Goal: Ask a question

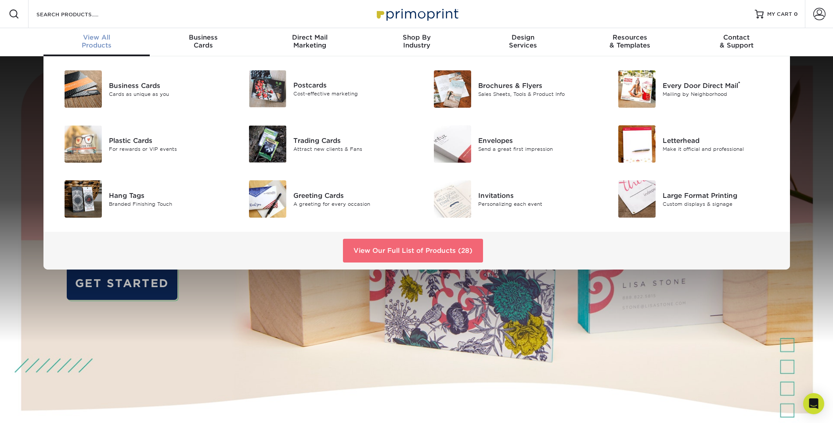
click at [423, 245] on link "View Our Full List of Products (28)" at bounding box center [413, 251] width 140 height 24
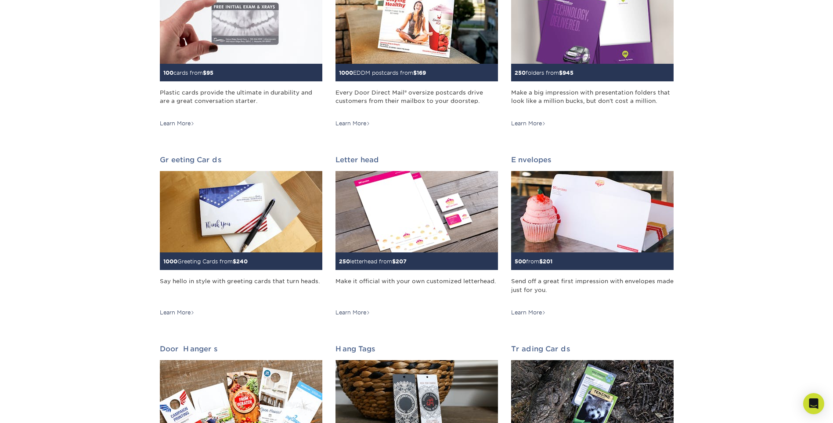
scroll to position [351, 0]
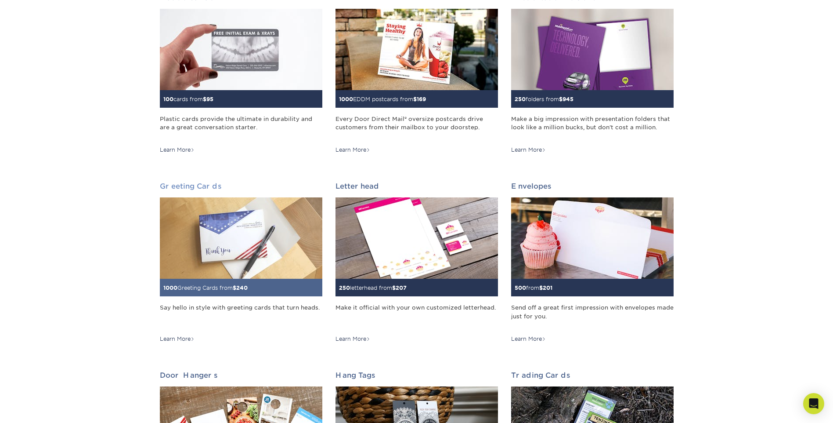
click at [245, 236] on img at bounding box center [241, 237] width 163 height 81
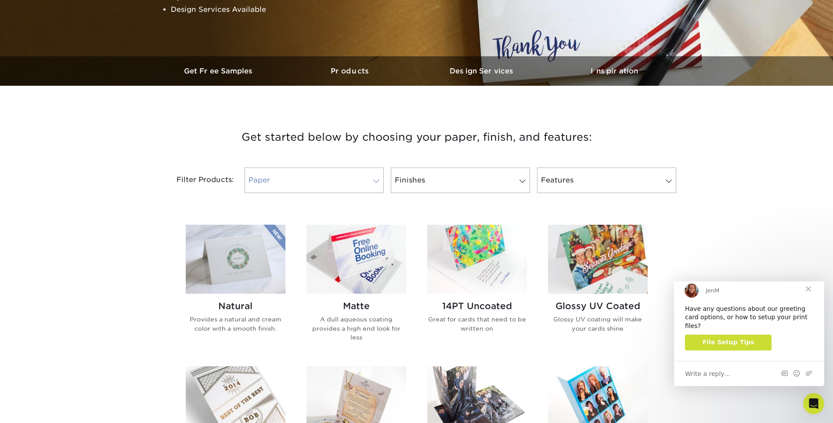
click at [377, 179] on span at bounding box center [376, 181] width 12 height 7
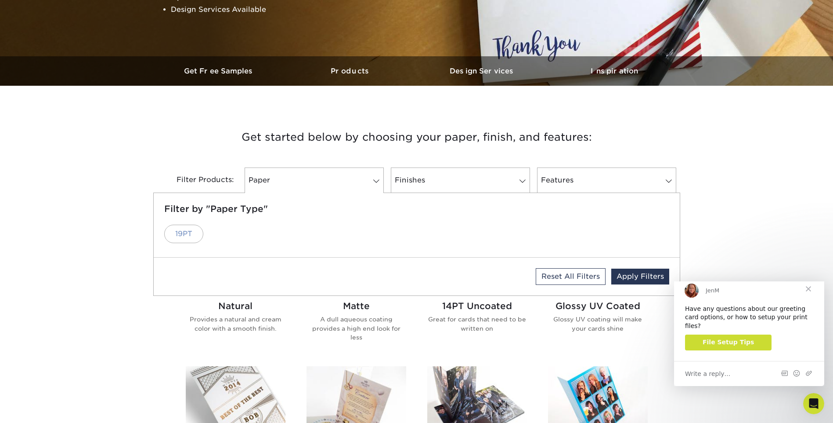
click at [183, 233] on link "19PT" at bounding box center [183, 234] width 39 height 18
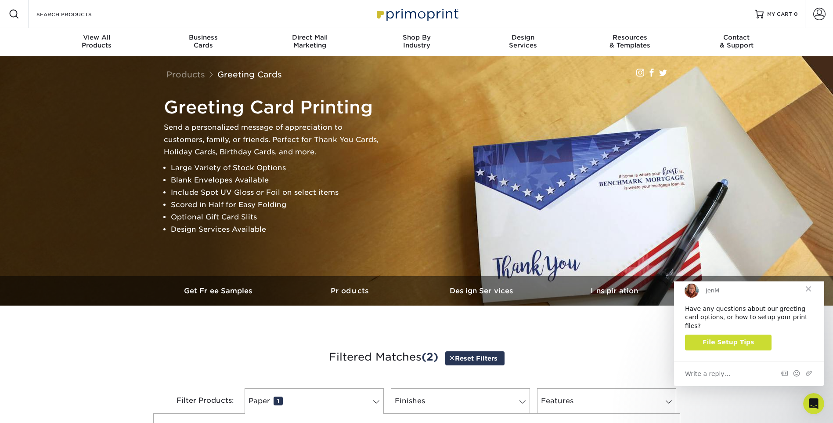
click at [716, 372] on span "Write a reply…" at bounding box center [708, 373] width 46 height 11
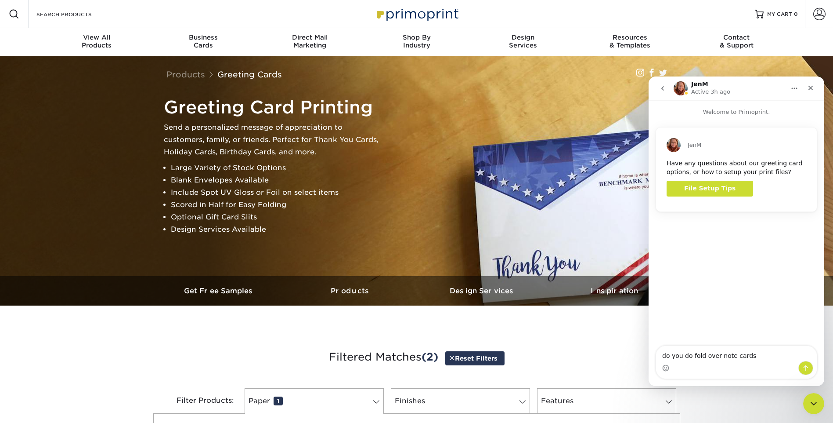
type textarea "do you do fold over note cards?"
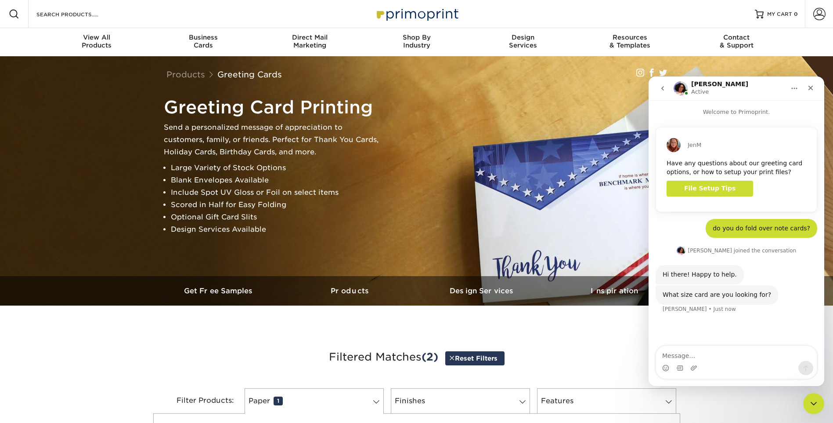
click at [685, 358] on textarea "Message…" at bounding box center [736, 353] width 161 height 15
paste textarea "3.5 x 4.875"
paste textarea "4.25 x 5.5"
type textarea "3.5 x 4.875 or 4.25 x 5.5"
click at [807, 367] on icon "Send a message…" at bounding box center [806, 367] width 7 height 7
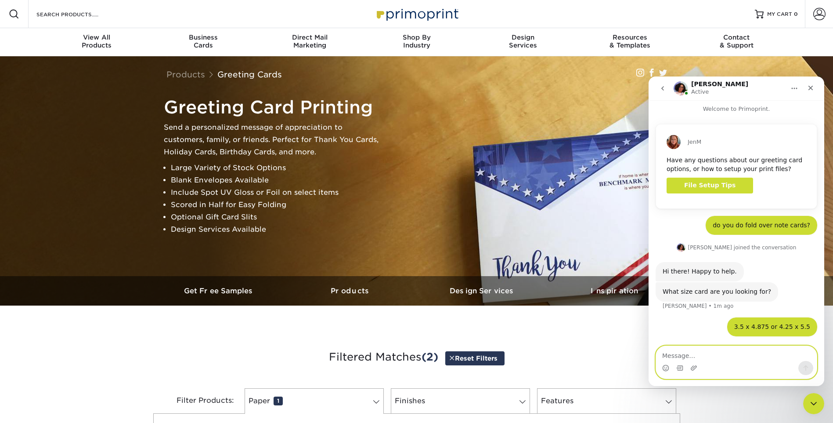
scroll to position [3, 0]
click at [715, 293] on div "What size card are you looking for?" at bounding box center [717, 291] width 109 height 9
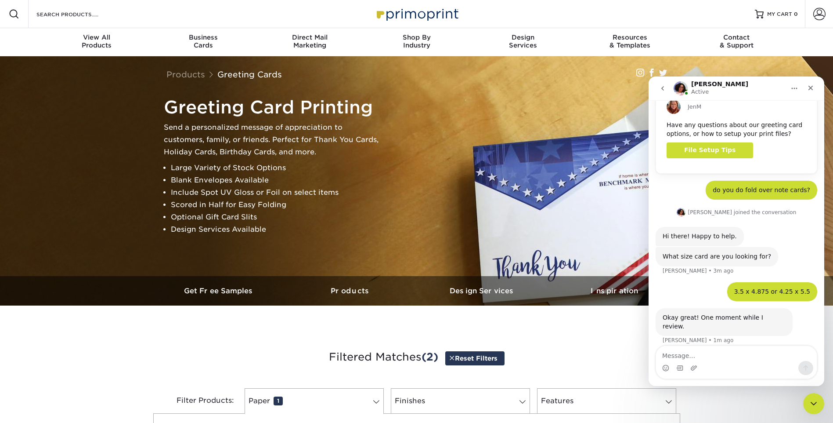
scroll to position [72, 0]
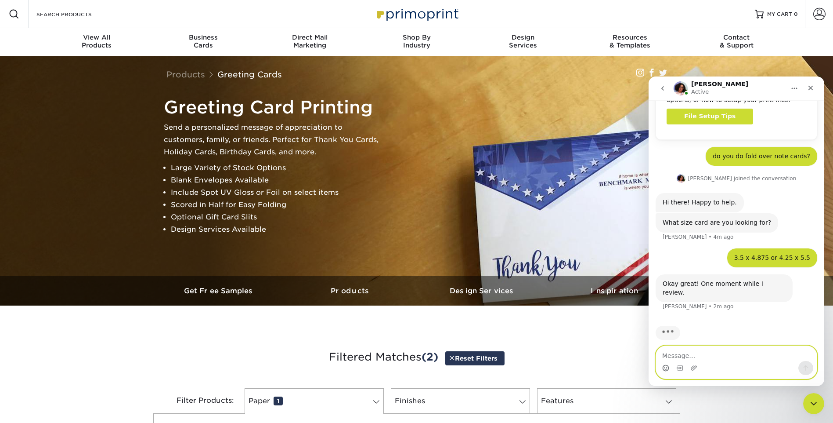
click at [664, 370] on circle "Emoji picker" at bounding box center [666, 368] width 6 height 6
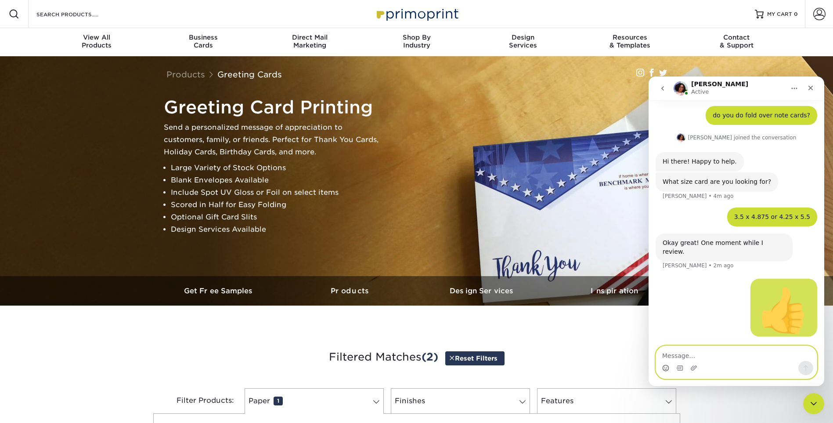
scroll to position [137, 0]
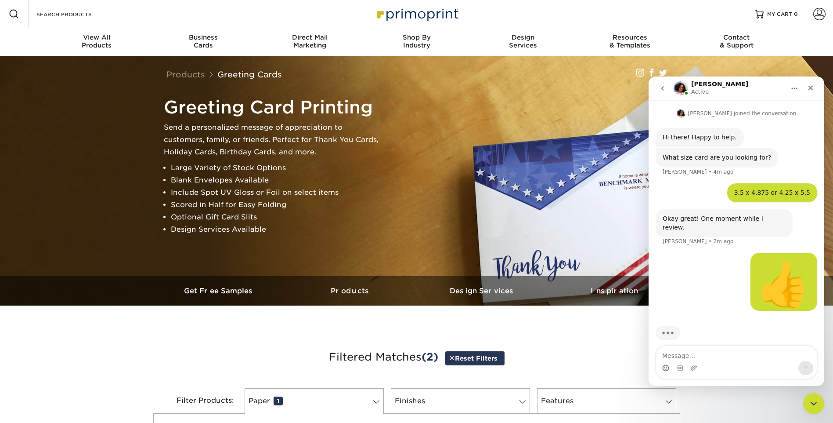
click at [707, 217] on div "Okay great! One moment while I review." at bounding box center [724, 222] width 123 height 17
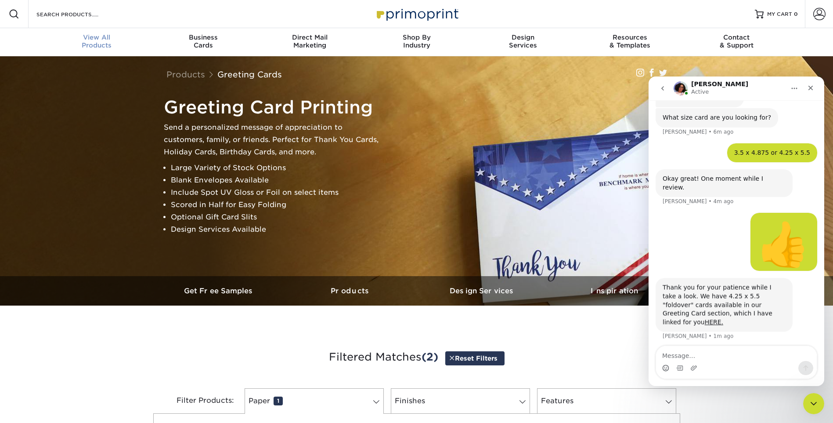
scroll to position [198, 0]
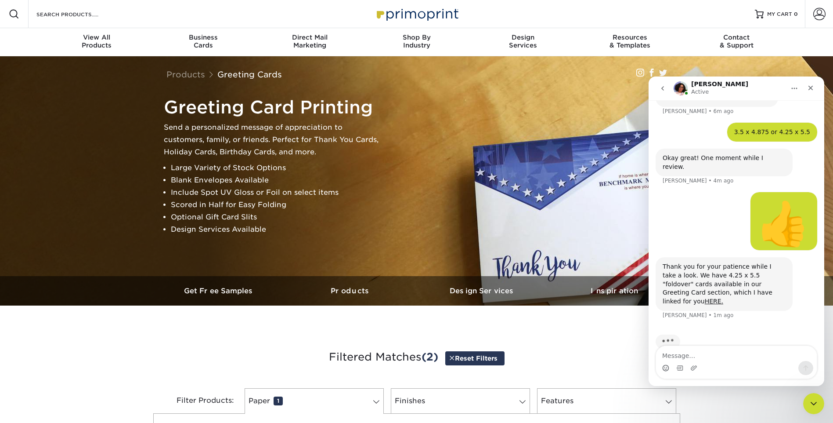
click at [688, 361] on div "Intercom messenger" at bounding box center [736, 368] width 161 height 14
click at [684, 356] on textarea "Message…" at bounding box center [736, 353] width 161 height 15
type textarea "Great. Thank you!"
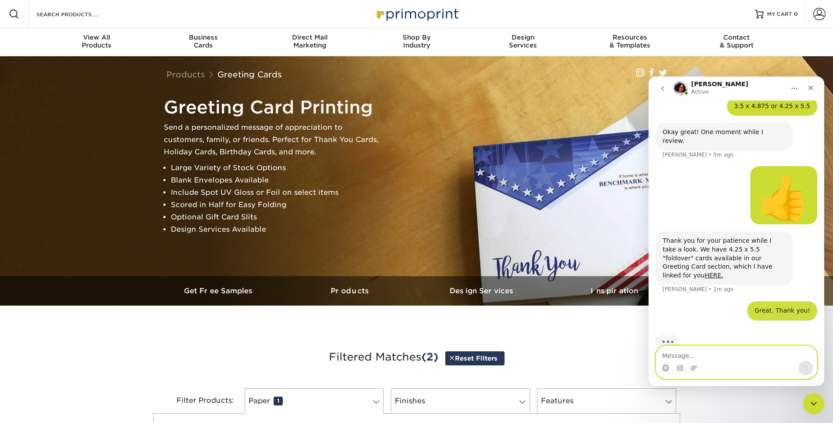
scroll to position [224, 0]
click at [722, 271] on link "HERE." at bounding box center [714, 274] width 18 height 7
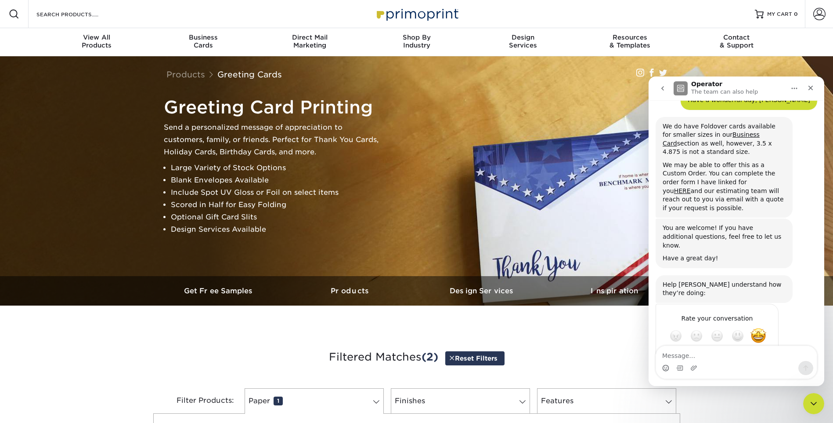
scroll to position [454, 0]
click at [708, 359] on textarea "Message…" at bounding box center [736, 353] width 161 height 15
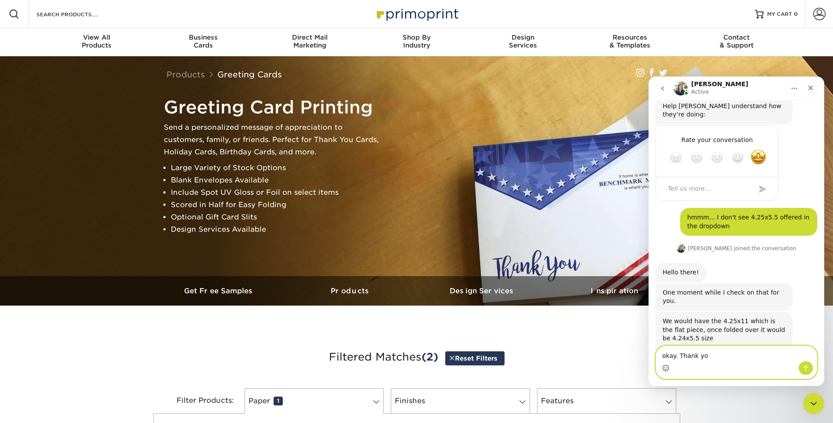
scroll to position [630, 0]
type textarea "okay. Thank you!"
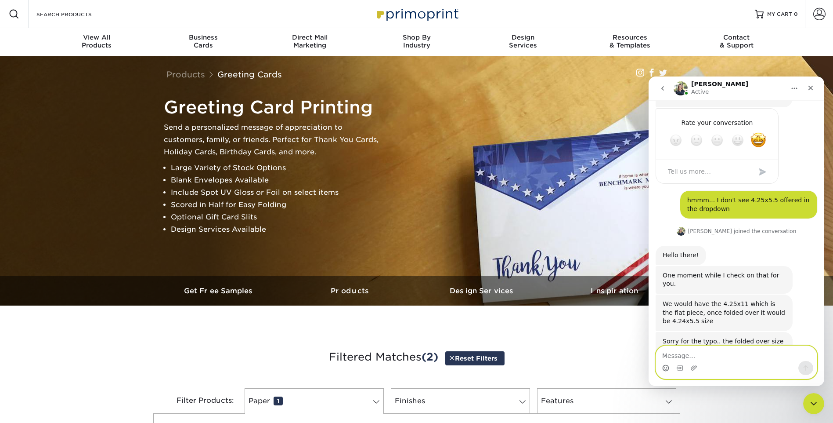
scroll to position [656, 0]
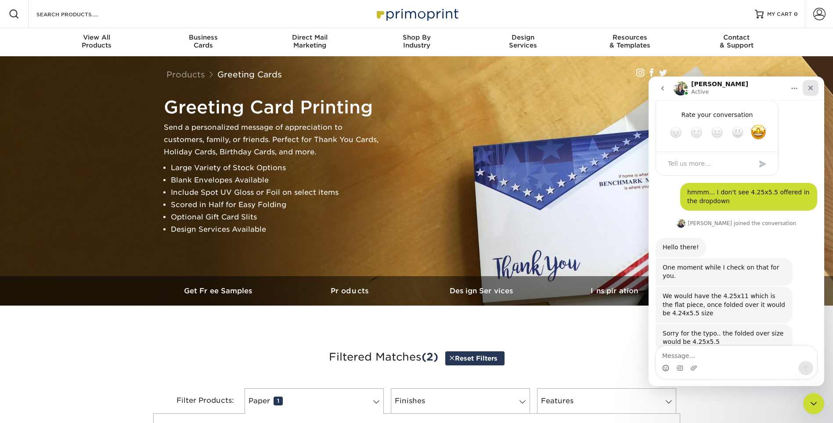
click at [813, 85] on icon "Close" at bounding box center [811, 87] width 7 height 7
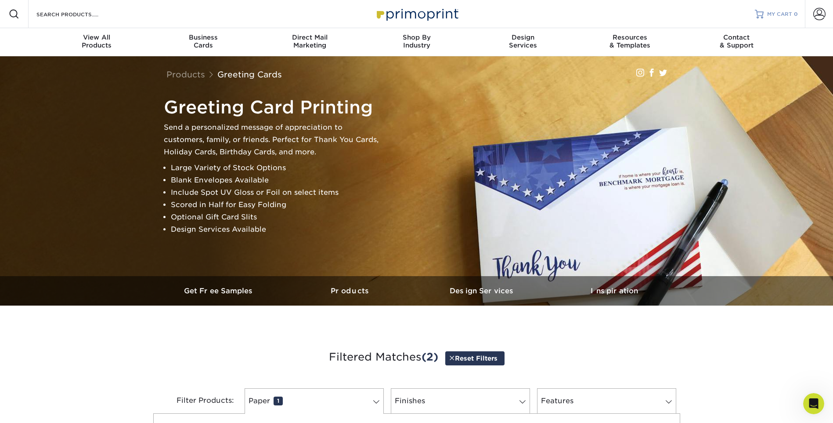
scroll to position [630, 0]
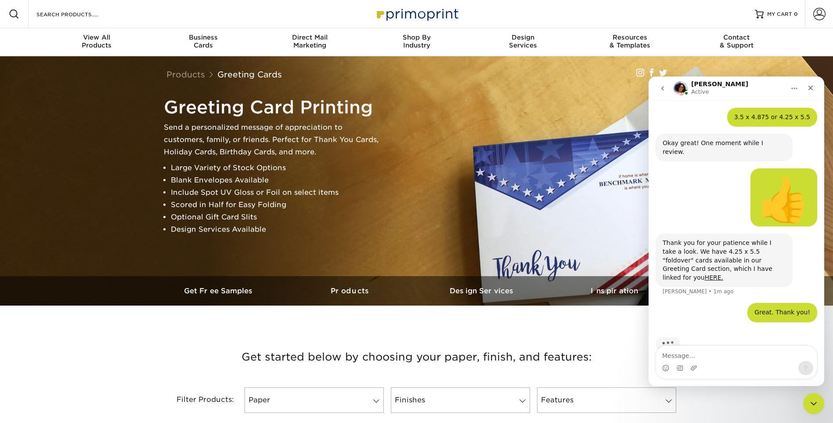
scroll to position [207, 0]
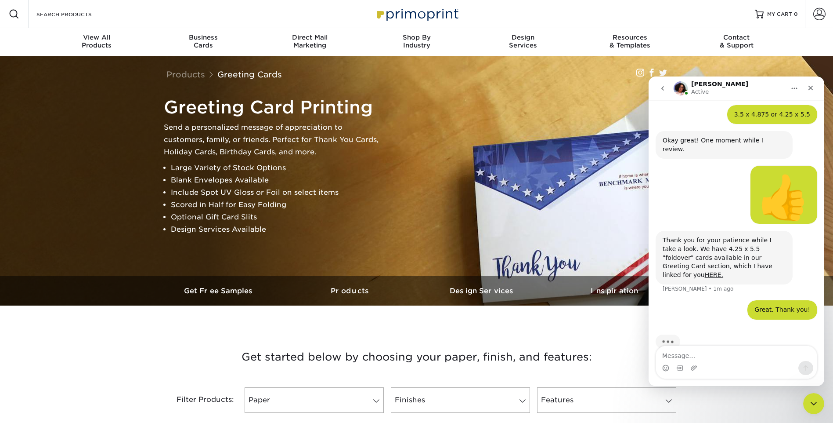
drag, startPoint x: 1098, startPoint y: 265, endPoint x: 685, endPoint y: 359, distance: 423.4
click at [685, 359] on textarea "Message…" at bounding box center [736, 353] width 161 height 15
type textarea "Have a wonderful day, [PERSON_NAME]"
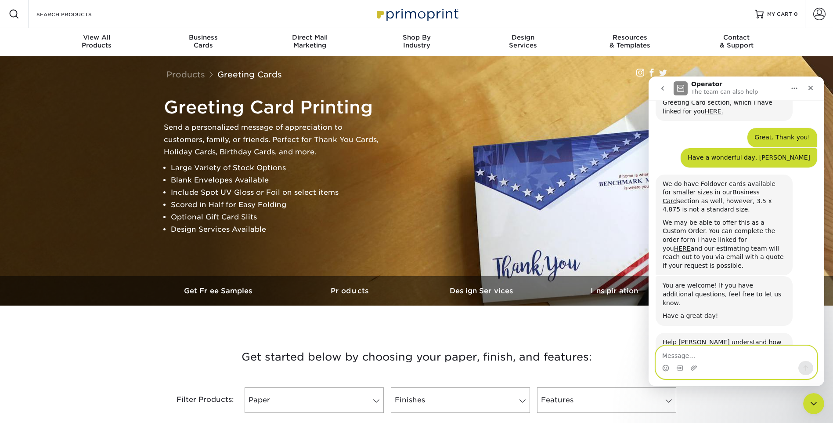
scroll to position [404, 0]
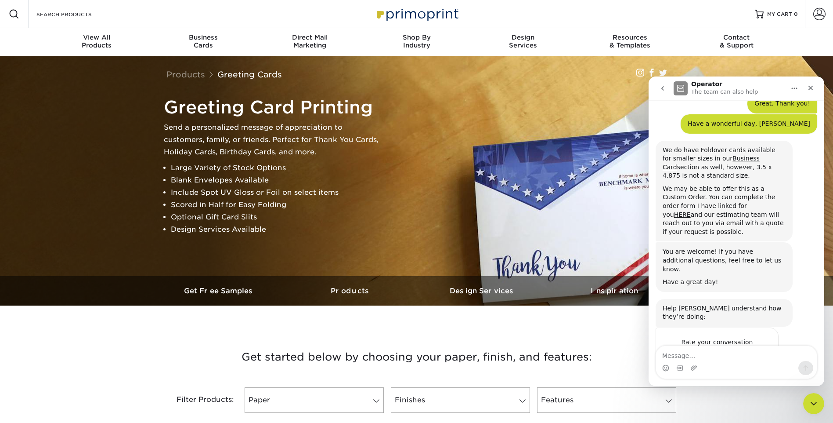
click at [756, 351] on span "Amazing" at bounding box center [759, 359] width 16 height 16
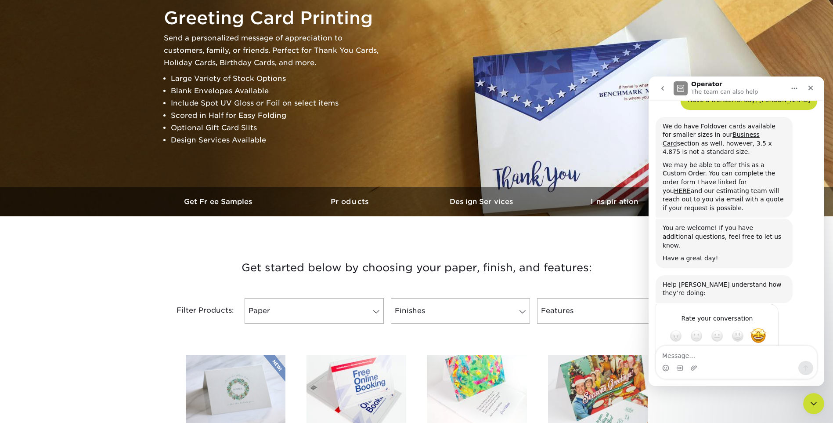
scroll to position [132, 0]
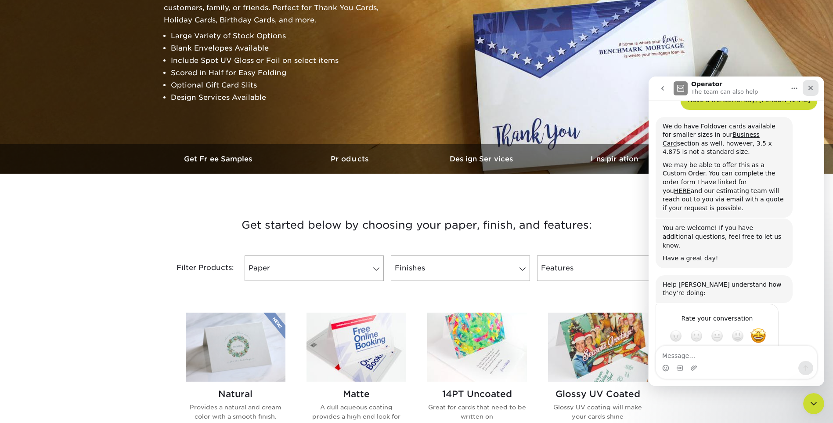
click at [811, 85] on icon "Close" at bounding box center [811, 87] width 7 height 7
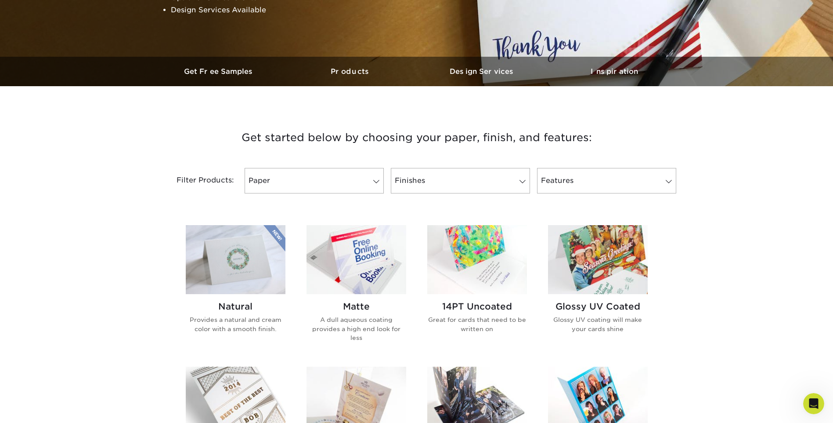
scroll to position [220, 0]
click at [378, 180] on span at bounding box center [376, 181] width 12 height 7
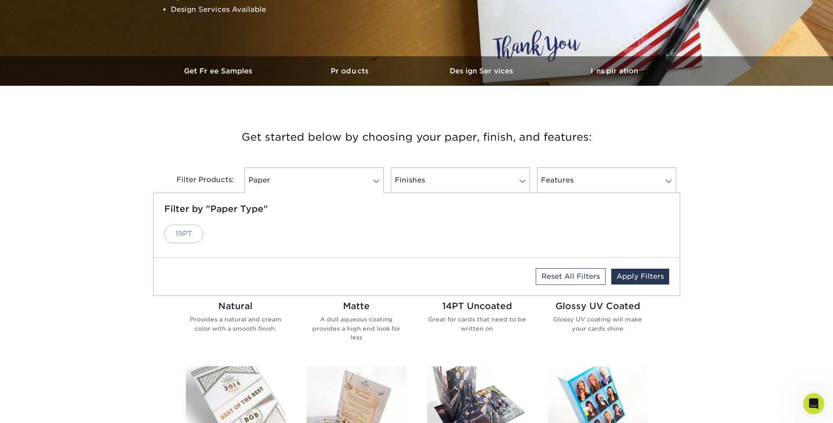
click at [185, 232] on link "19PT" at bounding box center [183, 234] width 39 height 18
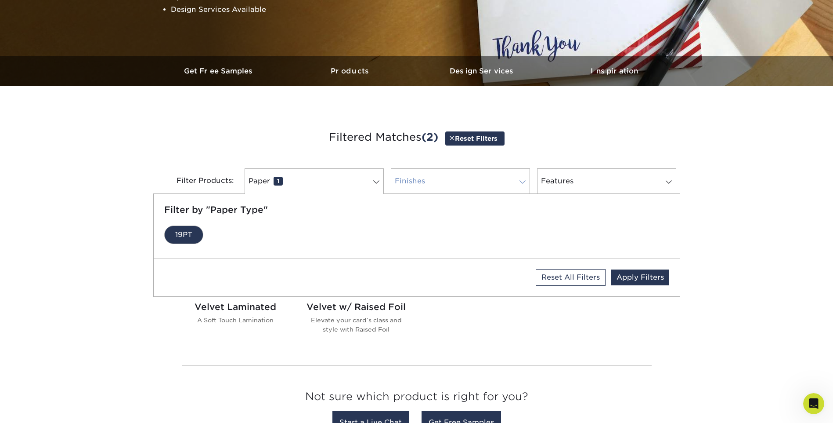
click at [426, 178] on link "Finishes 0" at bounding box center [460, 180] width 139 height 25
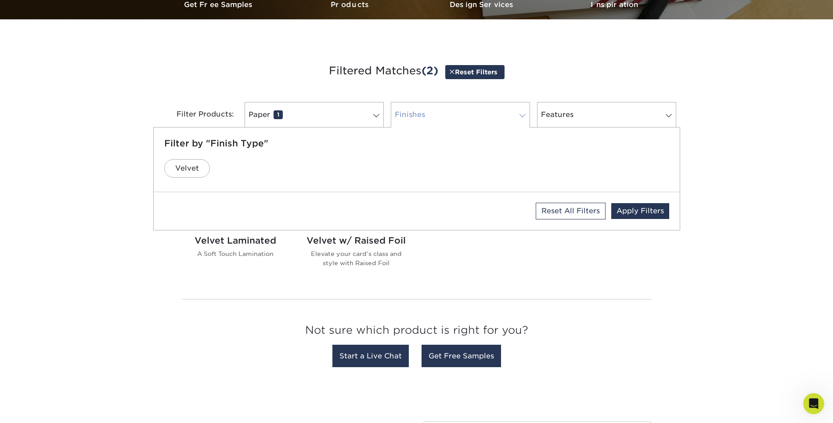
scroll to position [308, 0]
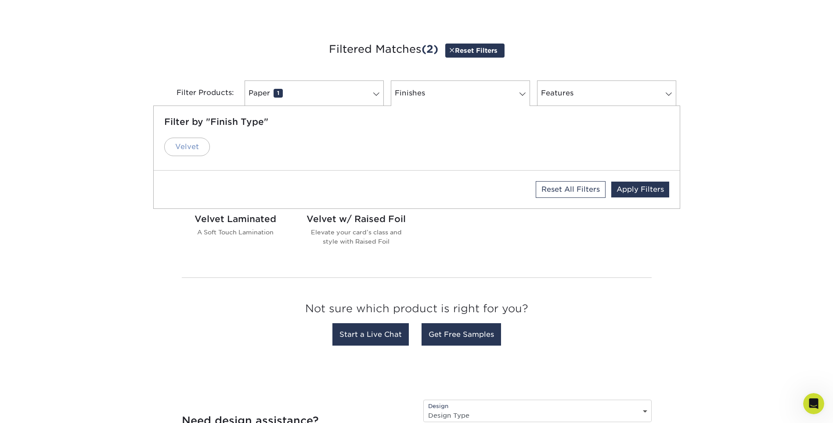
click at [192, 142] on link "Velvet" at bounding box center [187, 147] width 46 height 18
click at [587, 95] on link "Features 0" at bounding box center [606, 92] width 139 height 25
click at [217, 150] on link "30% Recycled" at bounding box center [201, 147] width 74 height 18
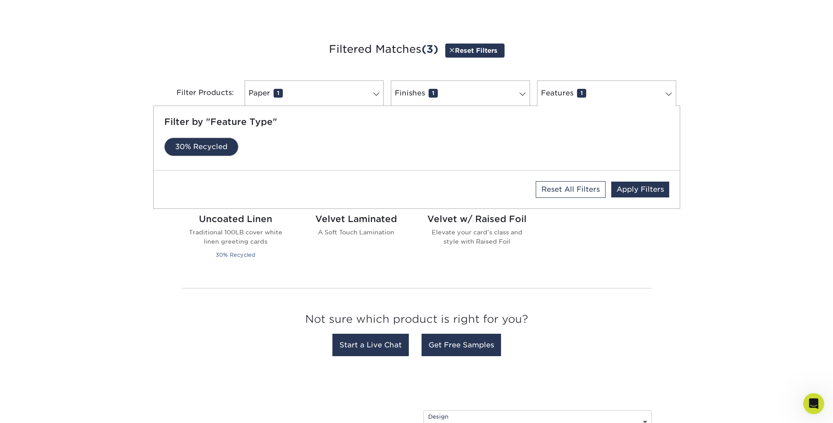
click at [229, 150] on link "30% Recycled" at bounding box center [201, 147] width 74 height 18
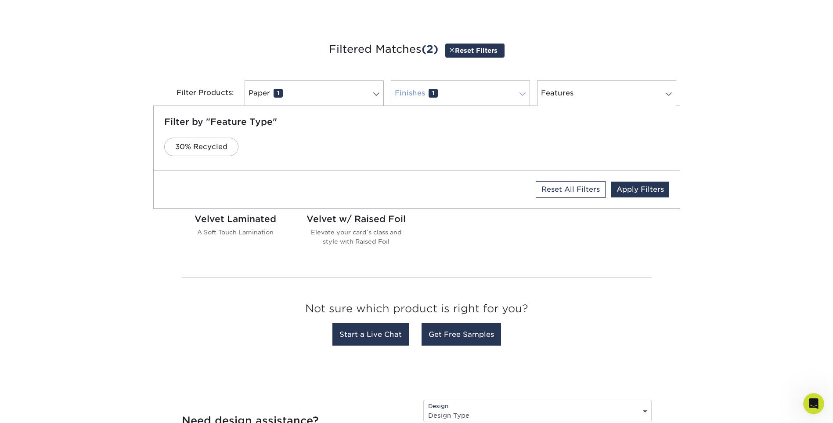
click at [452, 95] on link "Finishes 1" at bounding box center [460, 92] width 139 height 25
click at [650, 192] on link "Apply Filters" at bounding box center [641, 189] width 58 height 16
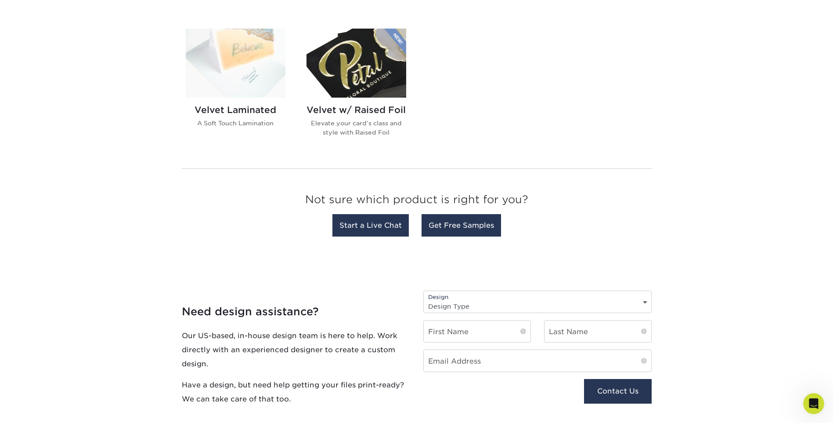
scroll to position [527, 0]
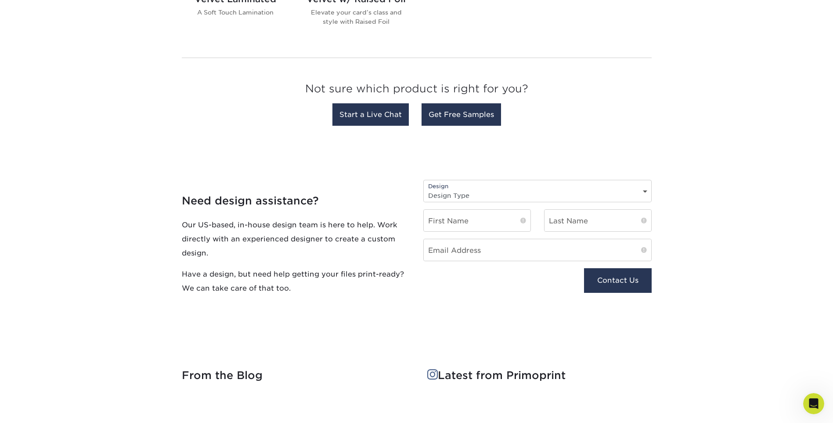
click at [623, 187] on div "Design Design Type Design Edits New Design" at bounding box center [538, 191] width 228 height 22
click at [644, 194] on select "Design Type Design Edits New Design" at bounding box center [538, 195] width 228 height 13
select select "New Design"
click at [424, 189] on select "Design Type Design Edits New Design" at bounding box center [538, 195] width 228 height 13
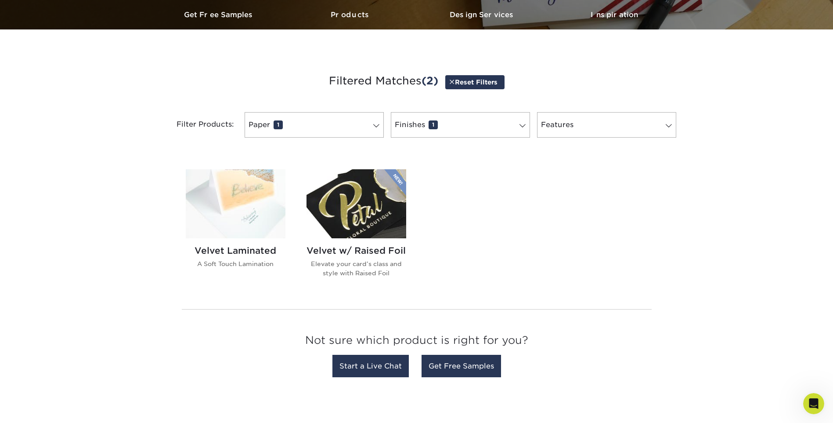
scroll to position [220, 0]
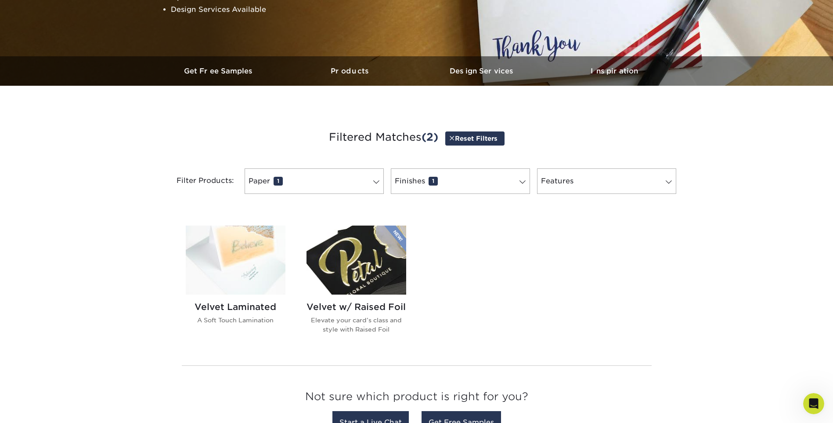
click at [250, 240] on img at bounding box center [236, 259] width 100 height 69
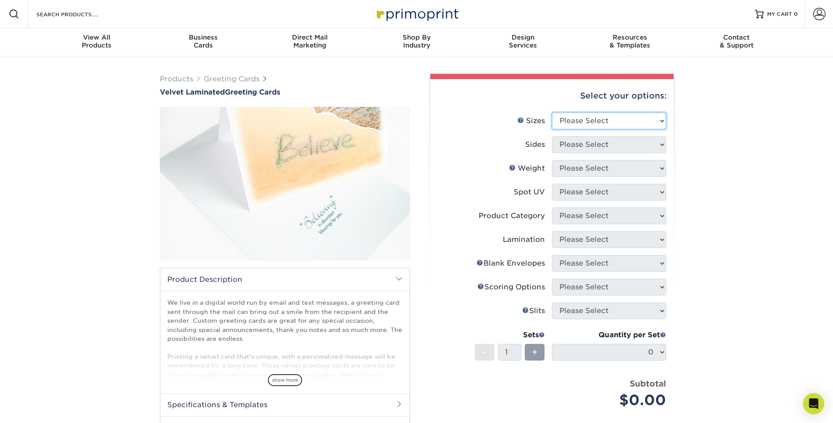
click at [632, 120] on select "Please Select 4.25" x 11" 5.5" x 8.5" 6" x 9" 6" x 12" 7" x 10" 8.5" x 11"" at bounding box center [609, 120] width 114 height 17
click at [721, 146] on div "Products Greeting Cards Velvet Laminated Greeting Cards show more /" at bounding box center [416, 298] width 833 height 485
click at [816, 398] on div "Open Intercom Messenger" at bounding box center [814, 403] width 23 height 23
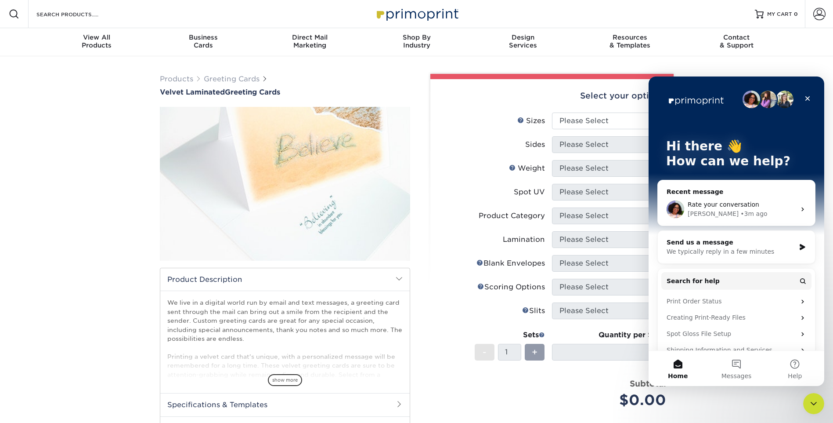
click at [745, 207] on span "Rate your conversation" at bounding box center [724, 204] width 72 height 7
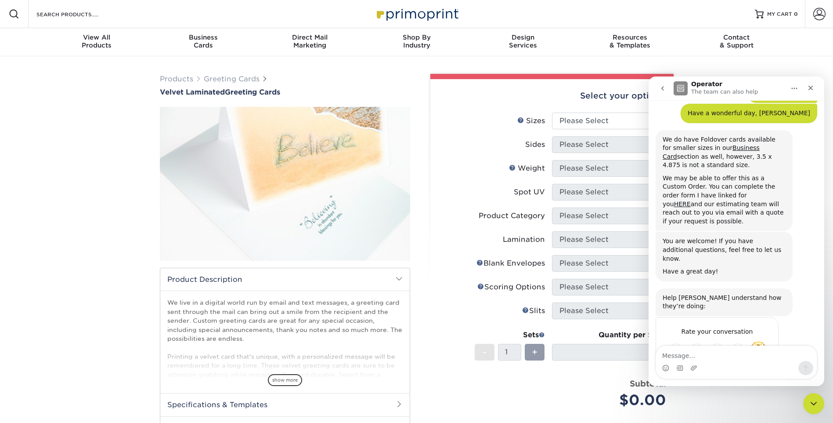
scroll to position [428, 0]
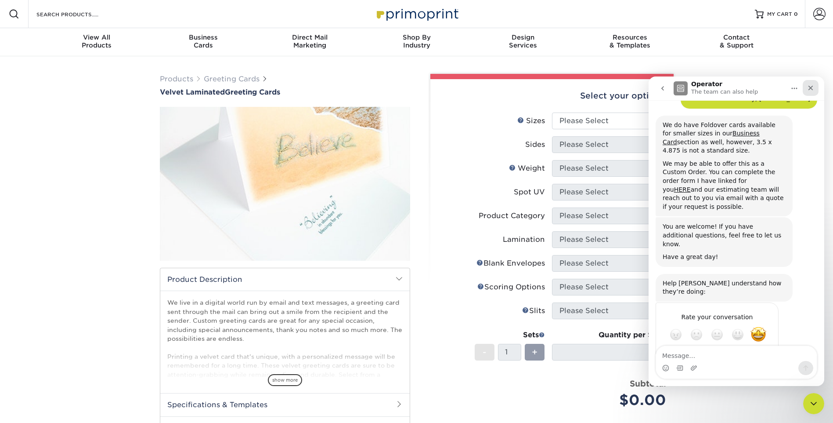
click at [816, 87] on div "Close" at bounding box center [811, 88] width 16 height 16
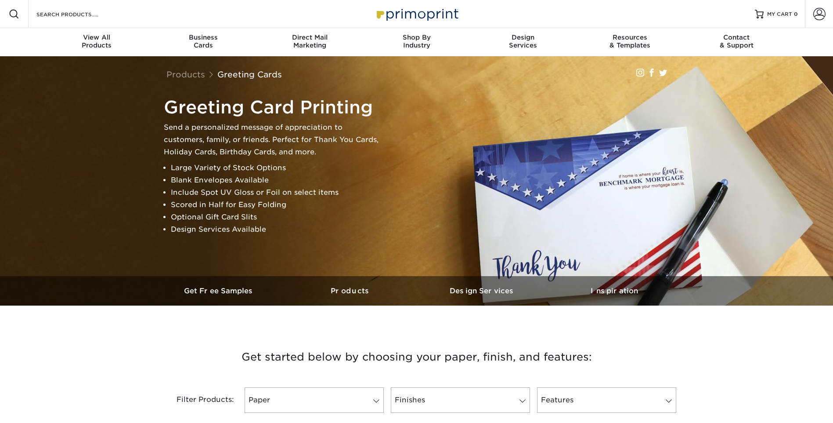
select select "New Design"
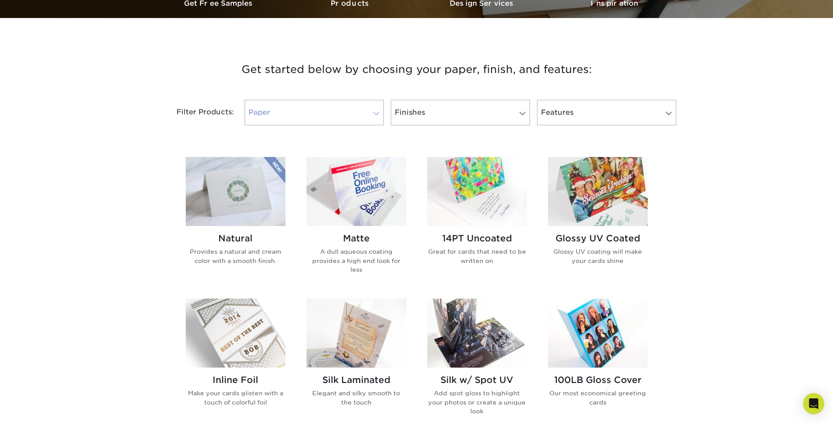
scroll to position [308, 0]
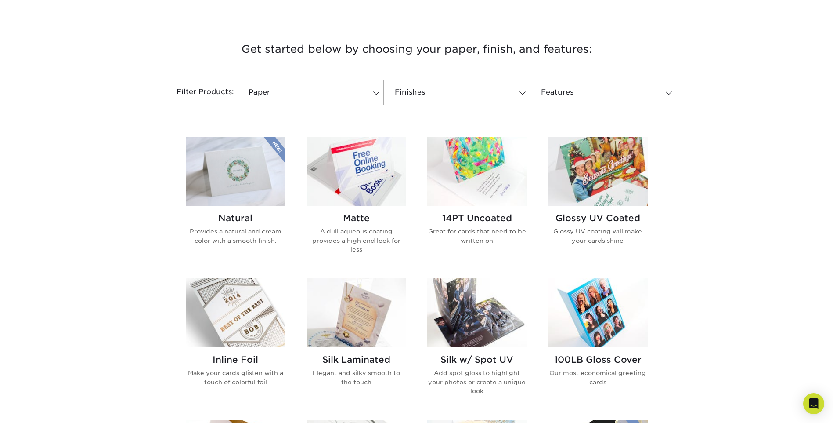
click at [369, 179] on img at bounding box center [357, 171] width 100 height 69
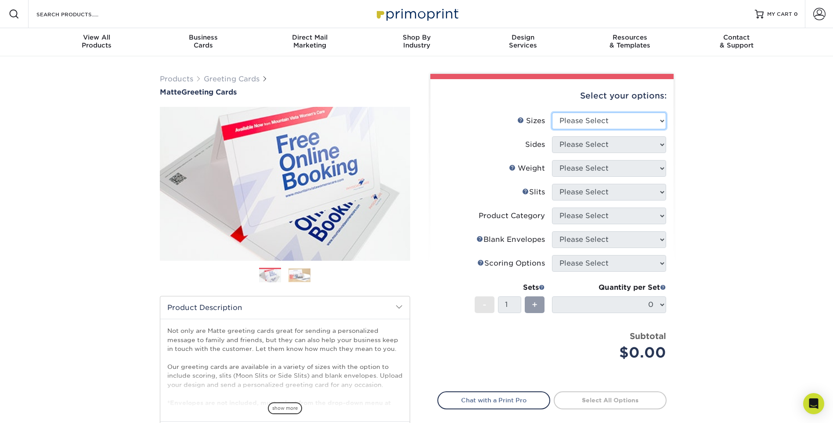
click at [650, 127] on select "Please Select 4.25" x 11" 5.5" x 8.5" 6" x 9" 6" x 12" 7" x 10" 8.5" x 11"" at bounding box center [609, 120] width 114 height 17
click at [726, 118] on div "Products Greeting Cards Matte Greeting Cards Previous Next show more /" at bounding box center [416, 290] width 833 height 469
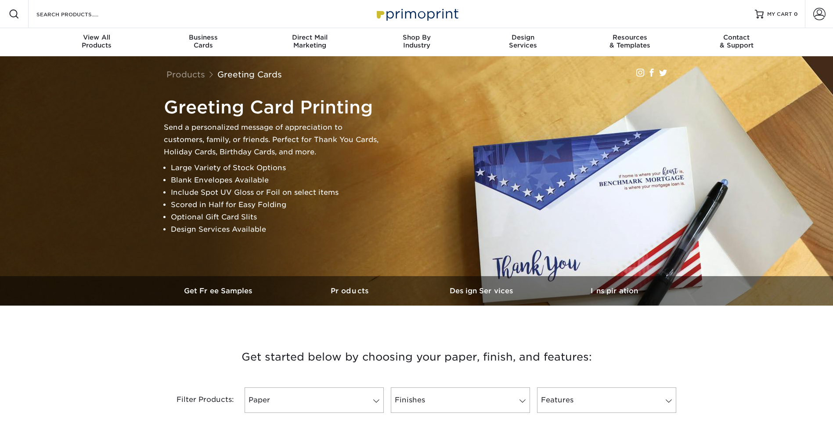
select select "New Design"
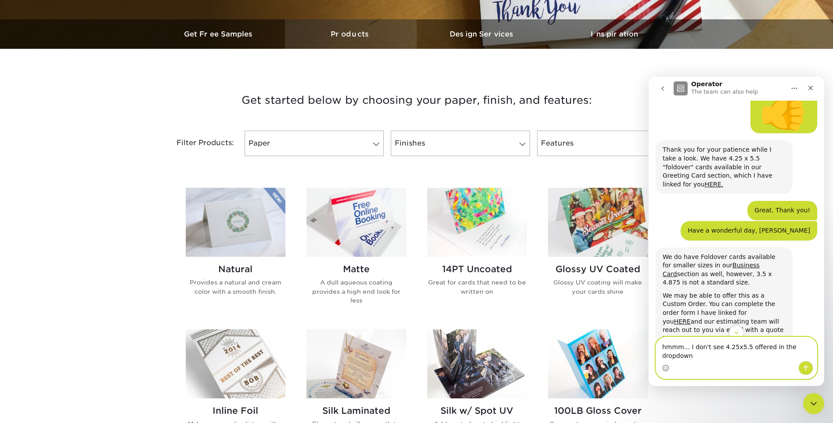
scroll to position [264, 0]
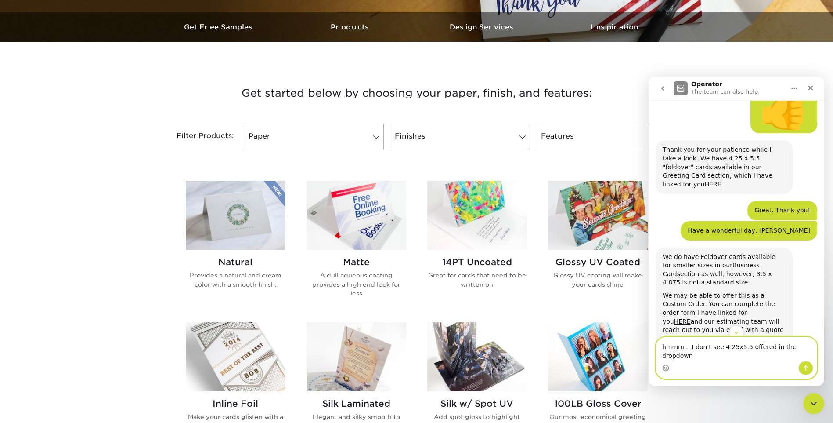
type textarea "hmmm... I don't see 4.25x5.5 offered in the dropdown"
click at [247, 211] on img at bounding box center [236, 215] width 100 height 69
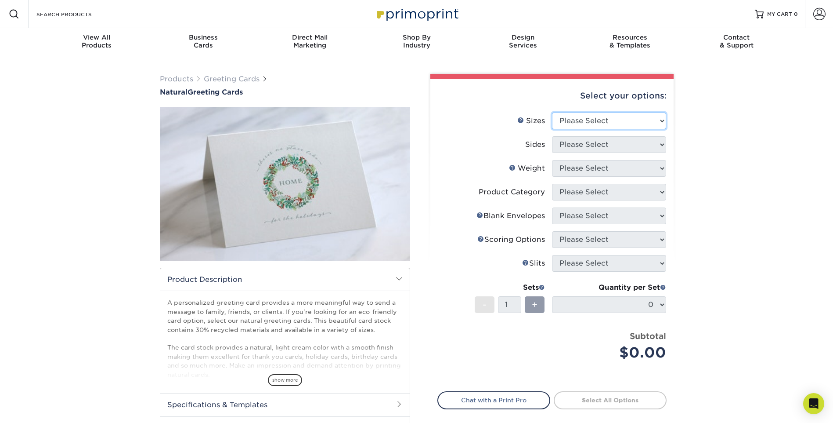
click at [615, 122] on select "Please Select 4.25" x 11" 5.5" x 8.5" 6" x 9" 6" x 12" 7" x 10" 8.5" x 11"" at bounding box center [609, 120] width 114 height 17
click at [811, 399] on icon "Open Intercom Messenger" at bounding box center [814, 403] width 10 height 11
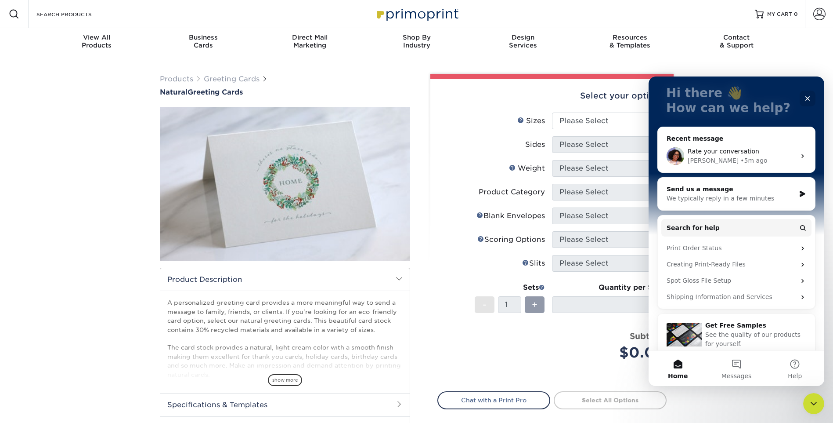
scroll to position [62, 0]
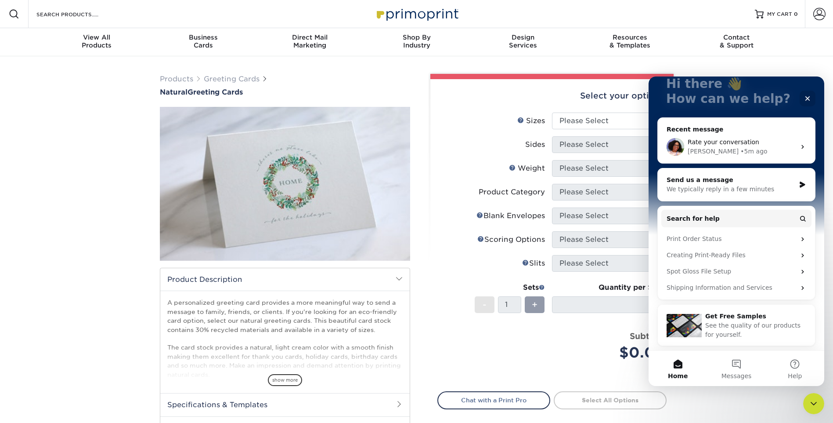
click at [731, 137] on div "Rate your conversation [PERSON_NAME] • 5m ago" at bounding box center [736, 146] width 157 height 33
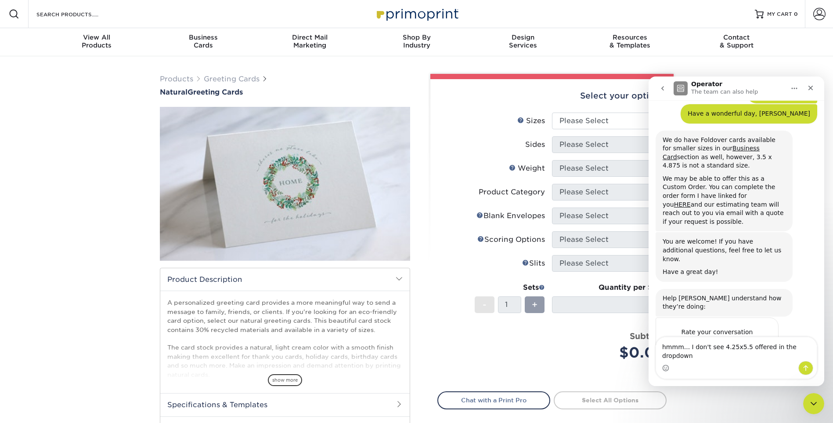
scroll to position [428, 0]
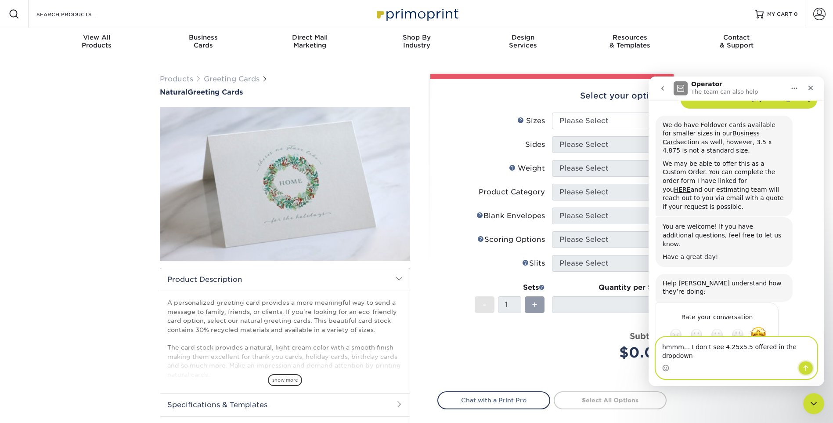
click at [806, 368] on icon "Send a message…" at bounding box center [806, 367] width 7 height 7
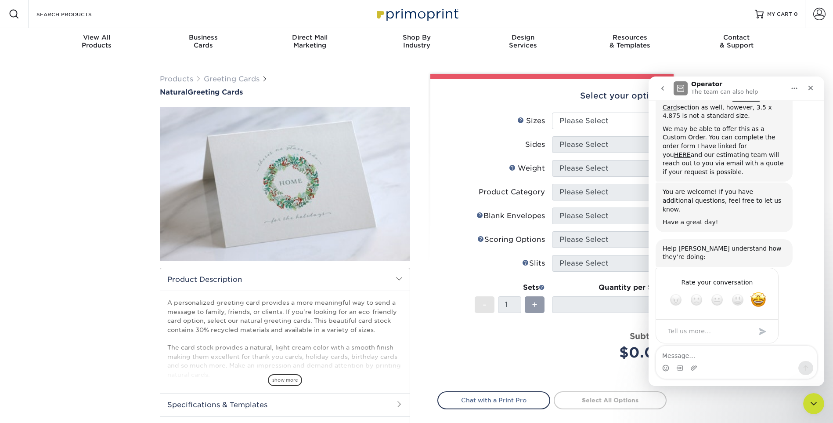
click at [481, 148] on label "Sides" at bounding box center [495, 144] width 114 height 17
click at [662, 90] on icon "go back" at bounding box center [662, 88] width 7 height 7
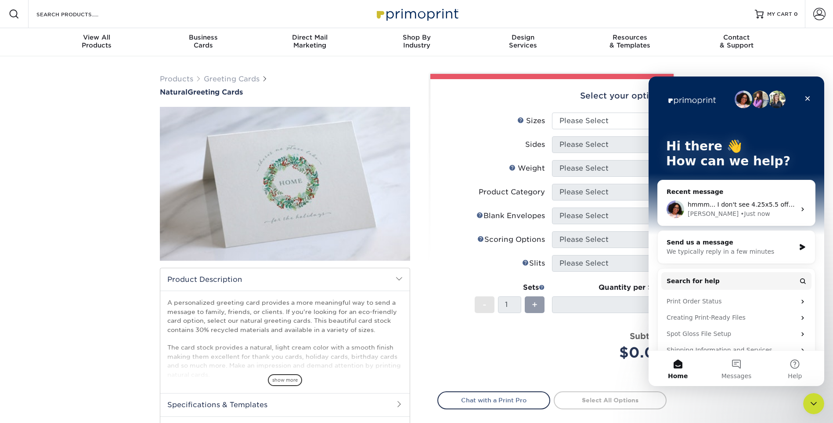
scroll to position [0, 0]
click at [808, 96] on icon "Close" at bounding box center [807, 98] width 7 height 7
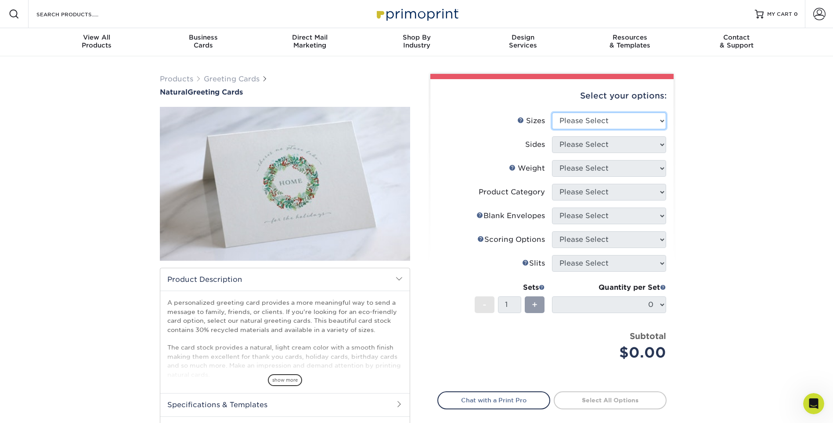
click at [628, 118] on select "Please Select 4.25" x 11" 5.5" x 8.5" 6" x 9" 6" x 12" 7" x 10" 8.5" x 11"" at bounding box center [609, 120] width 114 height 17
select select "5.50x8.50"
click at [552, 112] on select "Please Select 4.25" x 11" 5.5" x 8.5" 6" x 9" 6" x 12" 7" x 10" 8.5" x 11"" at bounding box center [609, 120] width 114 height 17
click at [597, 145] on select "Please Select Print Both Sides Print Front Only" at bounding box center [609, 144] width 114 height 17
select select "32d3c223-f82c-492b-b915-ba065a00862f"
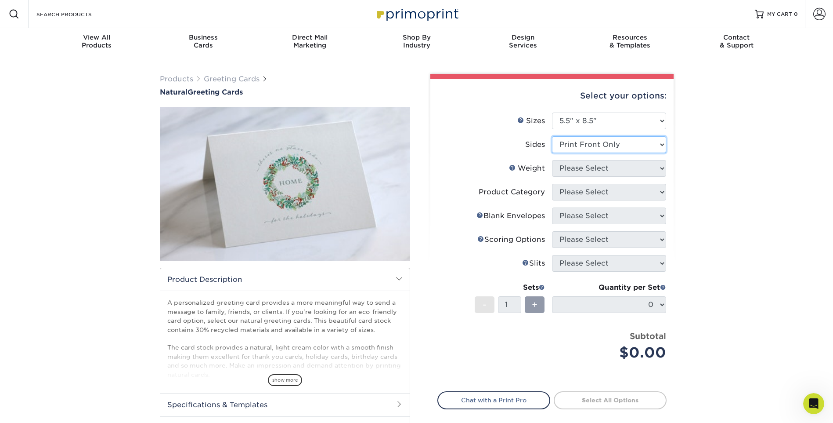
click at [552, 136] on select "Please Select Print Both Sides Print Front Only" at bounding box center [609, 144] width 114 height 17
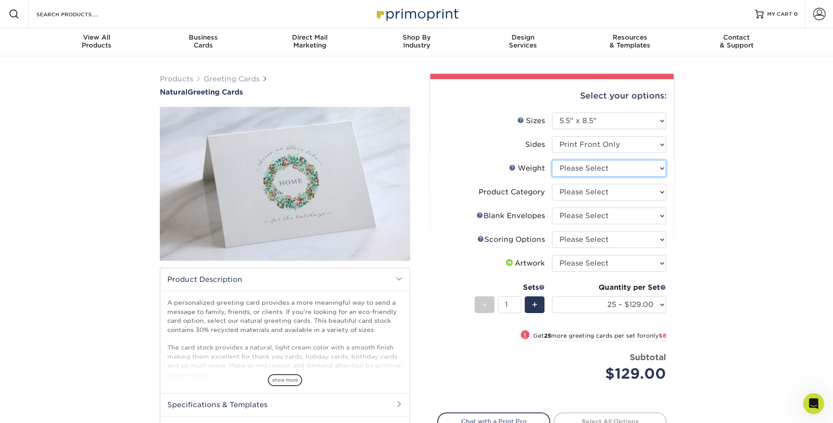
click at [609, 170] on select "Please Select 14PTNT" at bounding box center [609, 168] width 114 height 17
select select "14PTNT"
click at [552, 160] on select "Please Select 14PTNT" at bounding box center [609, 168] width 114 height 17
